Goal: Transaction & Acquisition: Purchase product/service

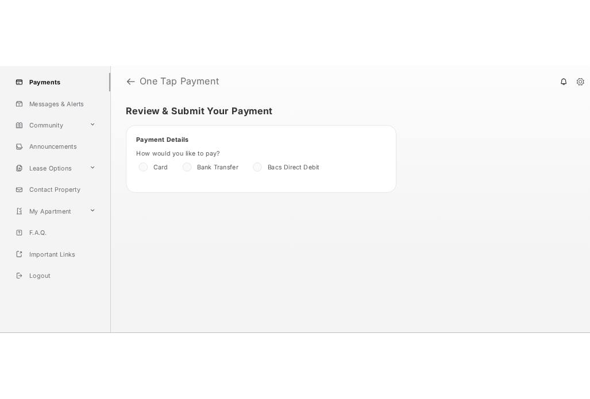
scroll to position [118, 0]
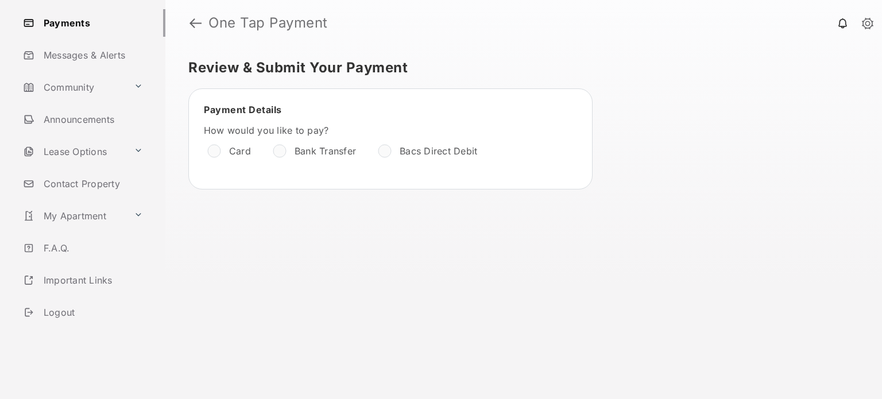
click at [67, 315] on link "Logout" at bounding box center [91, 313] width 147 height 28
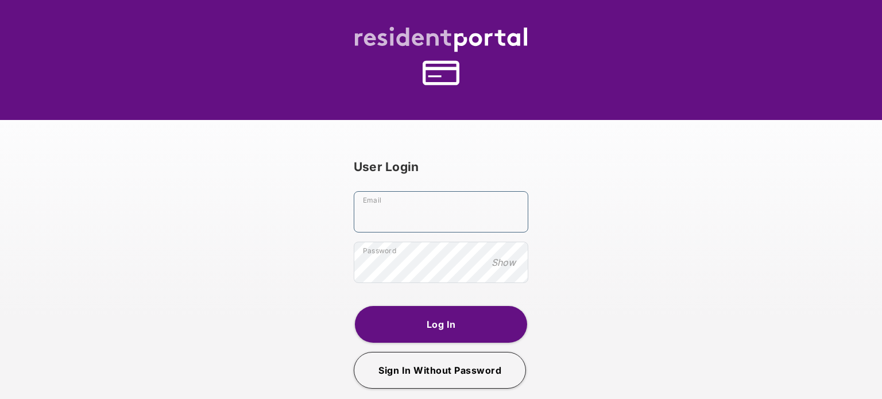
click at [418, 214] on input "Email" at bounding box center [441, 211] width 175 height 41
type input "**********"
click at [433, 323] on button "Log In" at bounding box center [441, 324] width 172 height 37
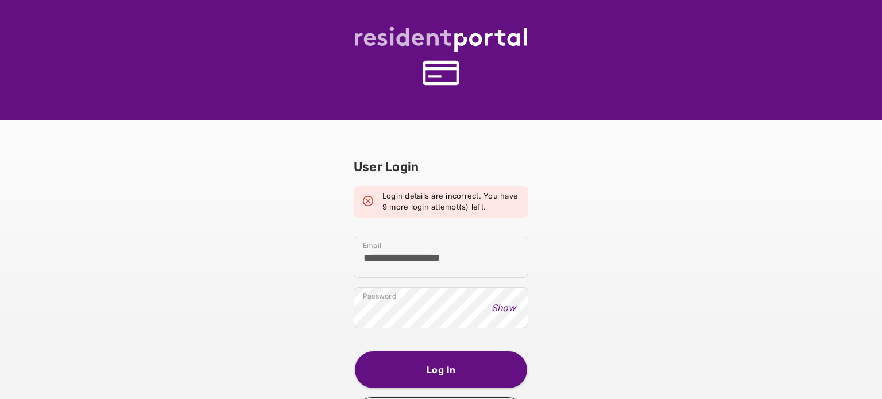
click at [508, 305] on button "Show" at bounding box center [503, 308] width 31 height 13
drag, startPoint x: 420, startPoint y: 194, endPoint x: 466, endPoint y: 204, distance: 47.1
click at [466, 204] on em "Login details are incorrect. You have 9 more login attempt(s) left." at bounding box center [451, 202] width 137 height 22
click at [455, 367] on button "Log In" at bounding box center [441, 370] width 172 height 37
drag, startPoint x: 411, startPoint y: 207, endPoint x: 487, endPoint y: 206, distance: 75.8
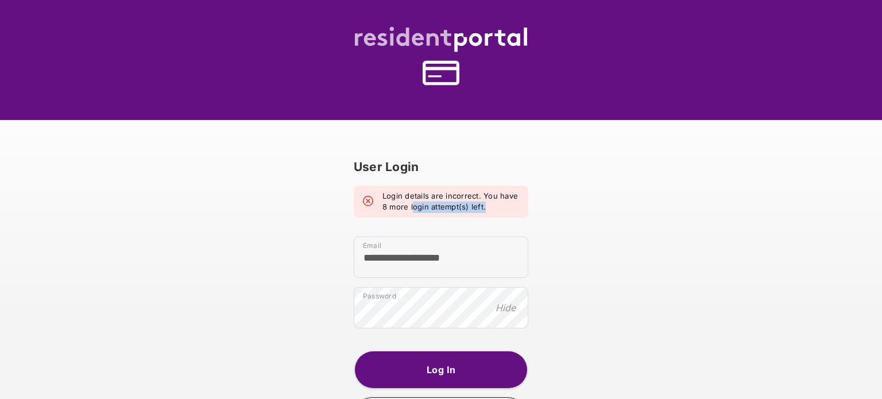
click at [487, 206] on em "Login details are incorrect. You have 8 more login attempt(s) left." at bounding box center [451, 202] width 137 height 22
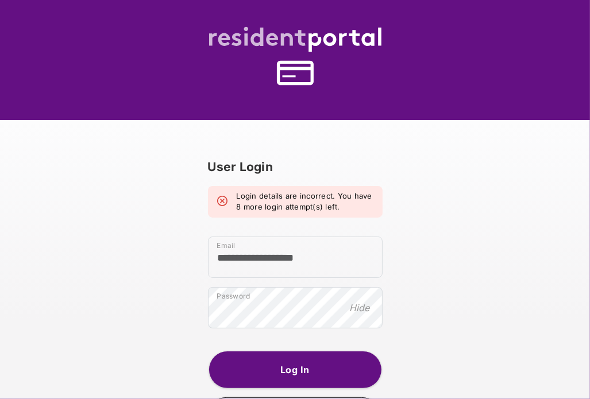
click at [288, 372] on button "Log In" at bounding box center [295, 370] width 172 height 37
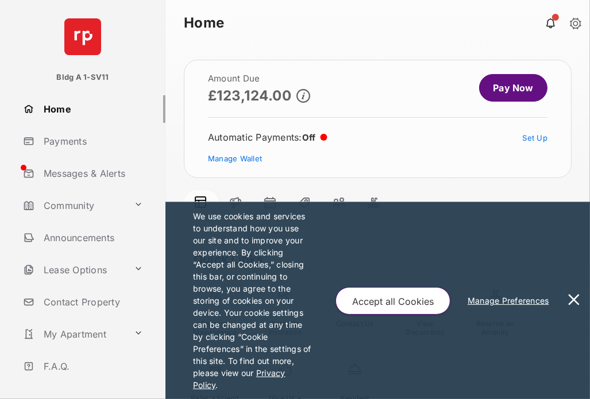
click at [60, 144] on link "Payments" at bounding box center [91, 142] width 147 height 28
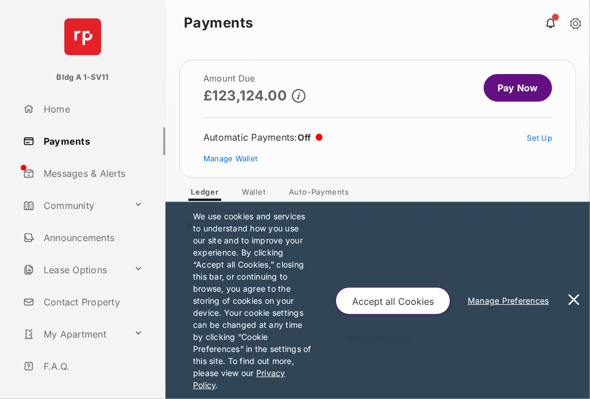
click at [511, 84] on link "Pay Now" at bounding box center [518, 88] width 68 height 28
